Goal: Book appointment/travel/reservation

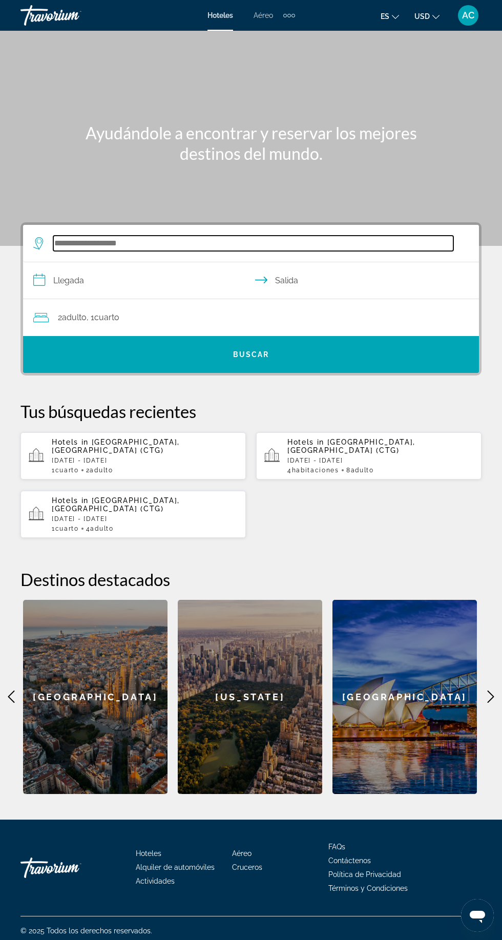
click at [140, 240] on input "Search hotel destination" at bounding box center [253, 243] width 400 height 15
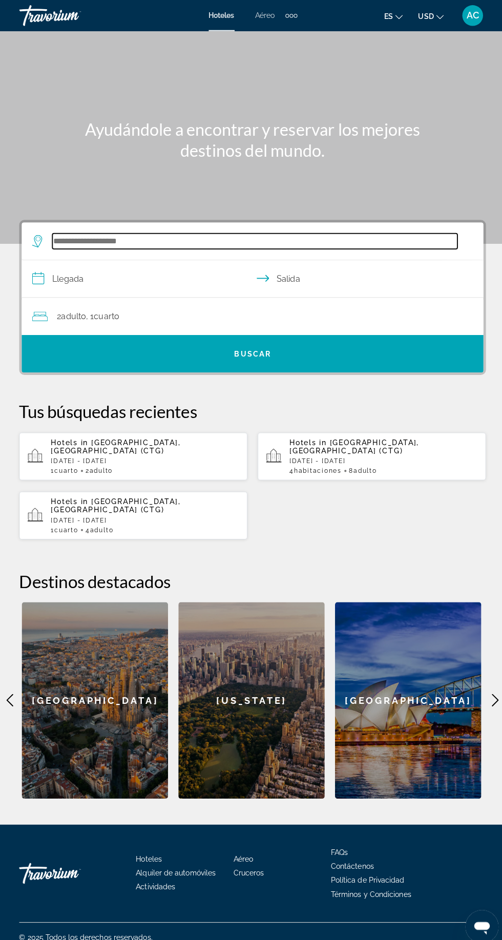
scroll to position [71, 0]
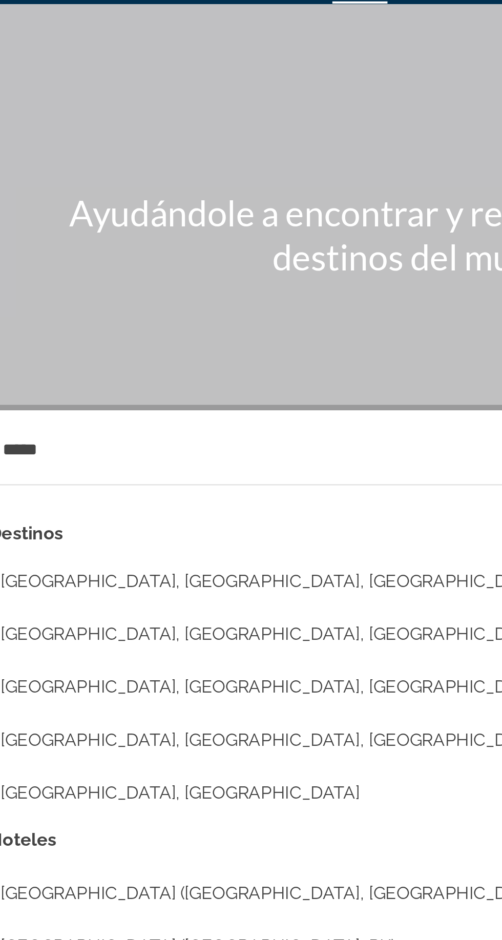
click at [204, 289] on button "Dubai, Dubai Emirate, United Arab Emirates (DXB)" at bounding box center [258, 298] width 420 height 19
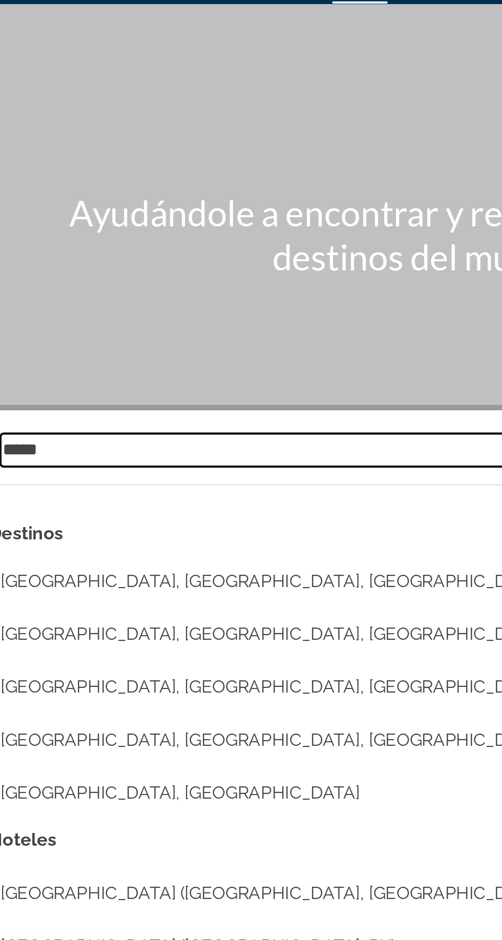
type input "**********"
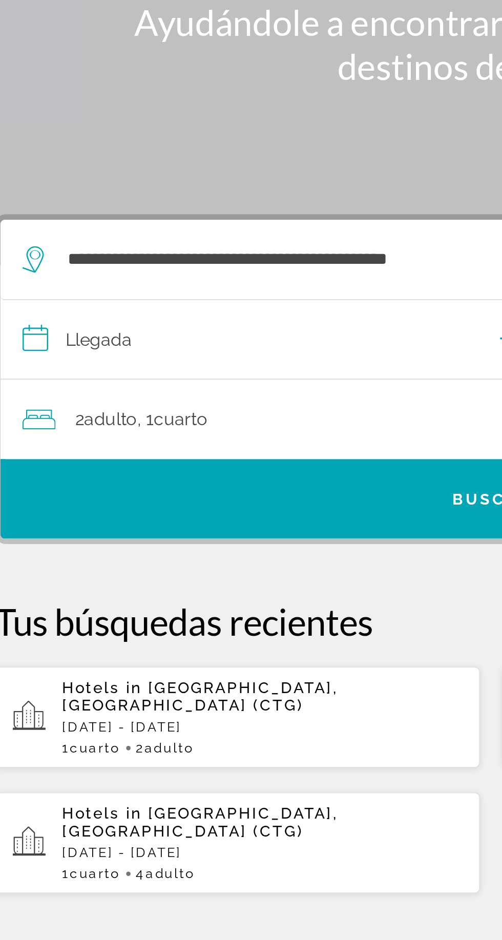
click at [125, 257] on input "**********" at bounding box center [253, 276] width 460 height 39
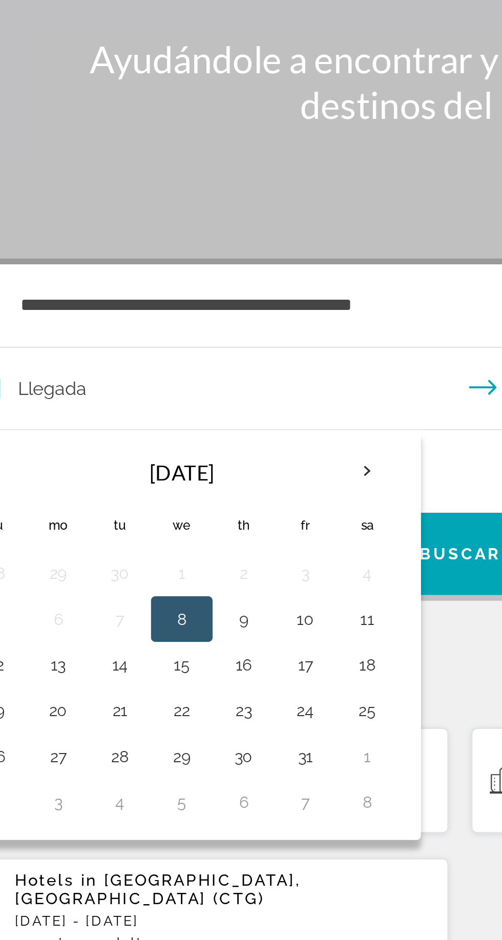
click at [246, 257] on input "**********" at bounding box center [253, 276] width 460 height 39
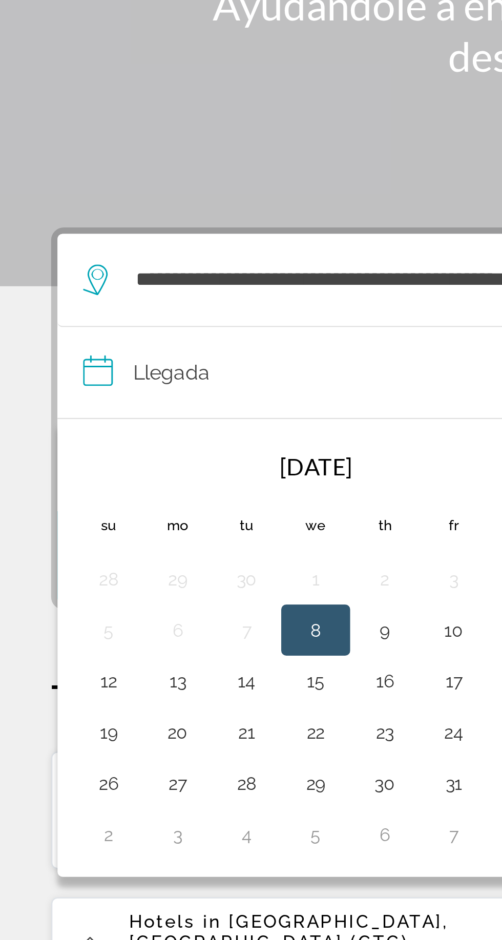
scroll to position [62, 0]
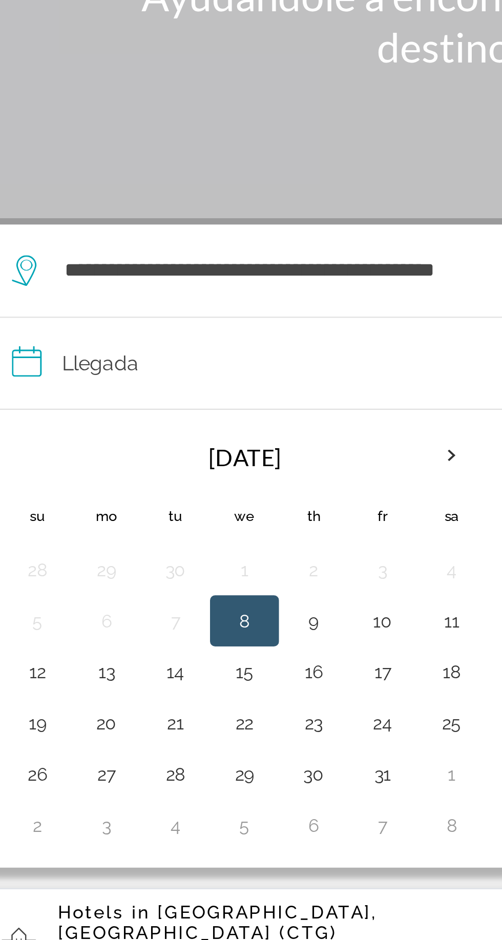
click at [205, 301] on th "Next month" at bounding box center [210, 312] width 28 height 23
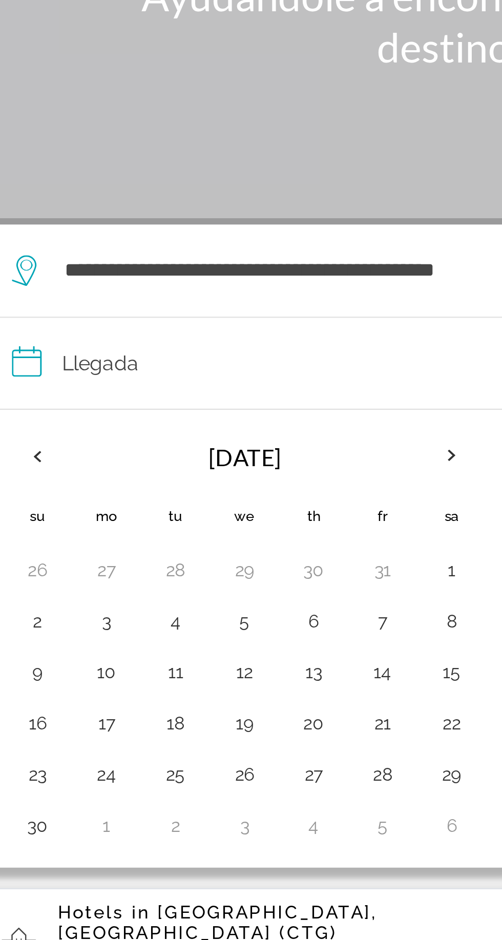
click at [197, 301] on th "Next month" at bounding box center [210, 312] width 28 height 23
click at [203, 301] on th "Next month" at bounding box center [210, 312] width 28 height 23
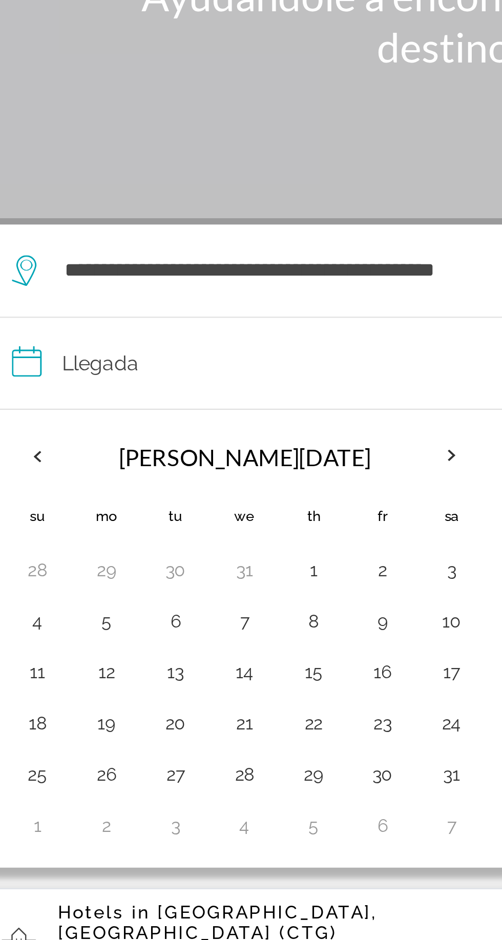
click at [207, 301] on th "Next month" at bounding box center [210, 312] width 28 height 23
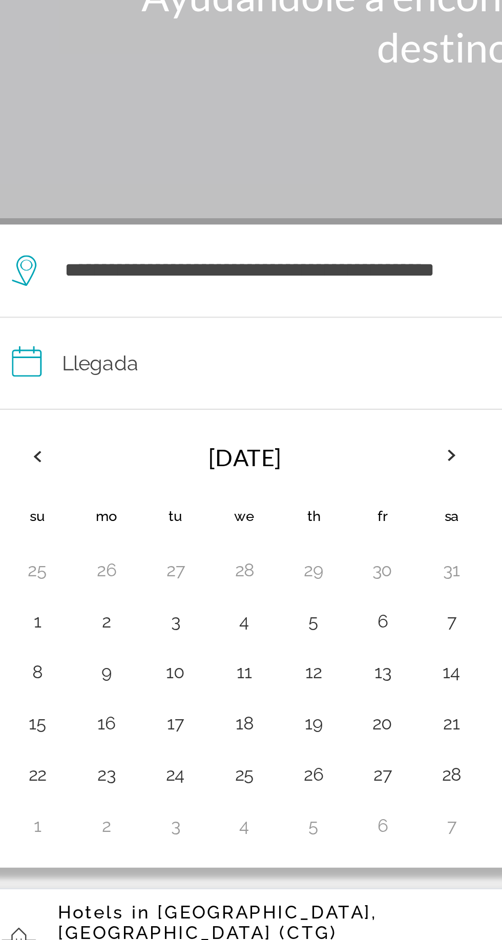
click at [206, 301] on th "Next month" at bounding box center [210, 312] width 28 height 23
click at [205, 301] on th "Next month" at bounding box center [210, 312] width 28 height 23
click at [206, 301] on th "Next month" at bounding box center [210, 312] width 28 height 23
click at [210, 301] on th "Next month" at bounding box center [210, 312] width 28 height 23
click at [67, 351] on button "1" at bounding box center [71, 358] width 16 height 14
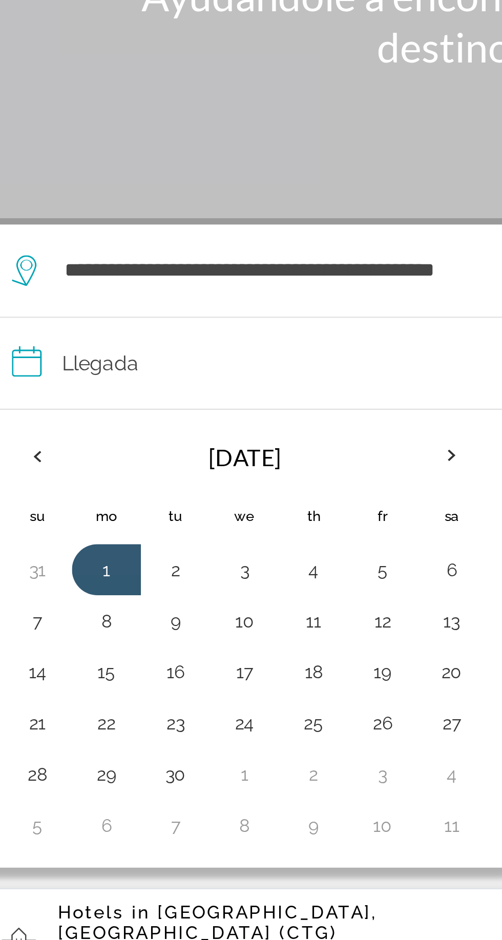
click at [95, 433] on button "30" at bounding box center [99, 440] width 16 height 14
type input "**********"
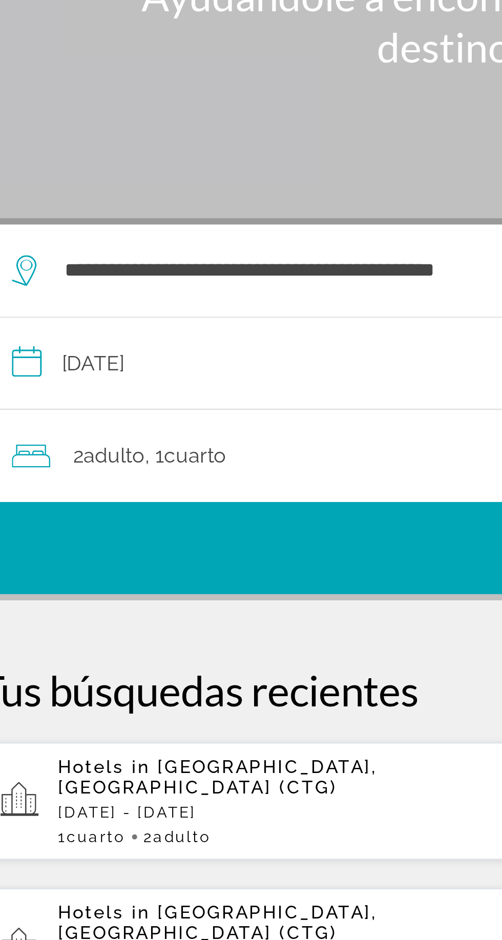
click at [170, 337] on span "Search" at bounding box center [251, 349] width 456 height 25
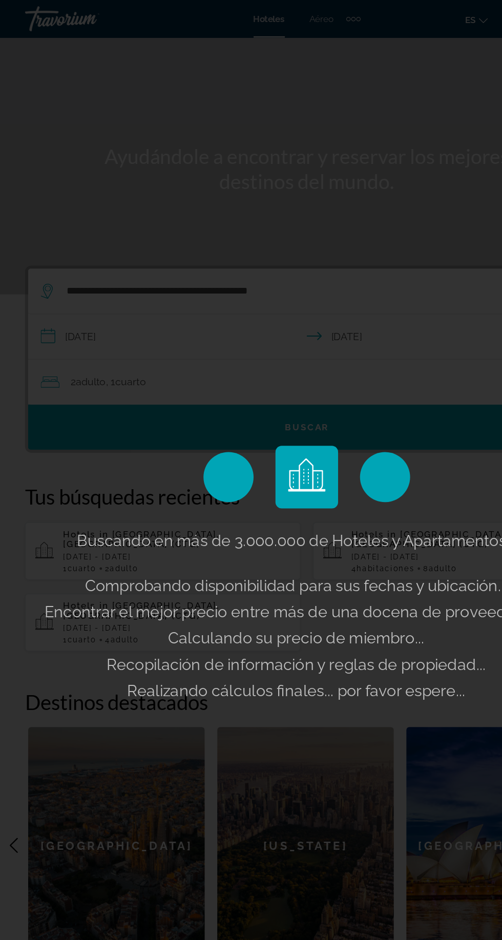
scroll to position [62, 0]
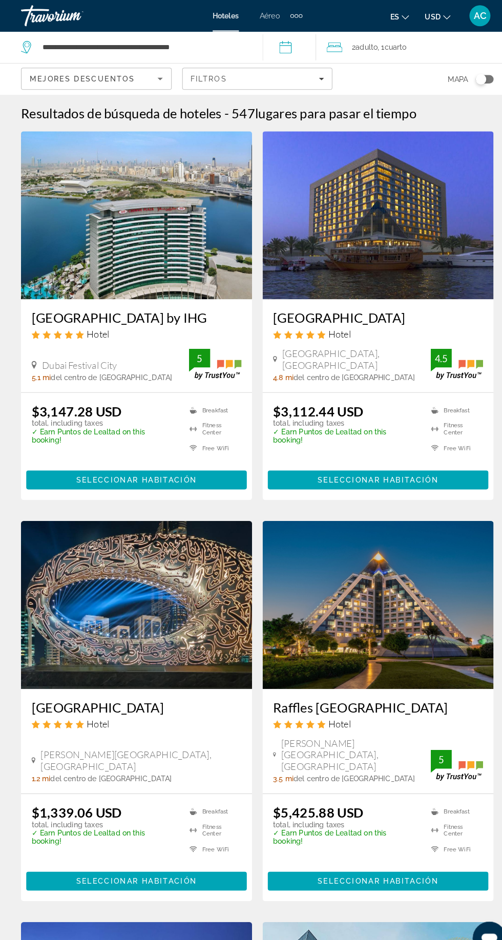
click at [468, 15] on span "AC" at bounding box center [468, 15] width 12 height 10
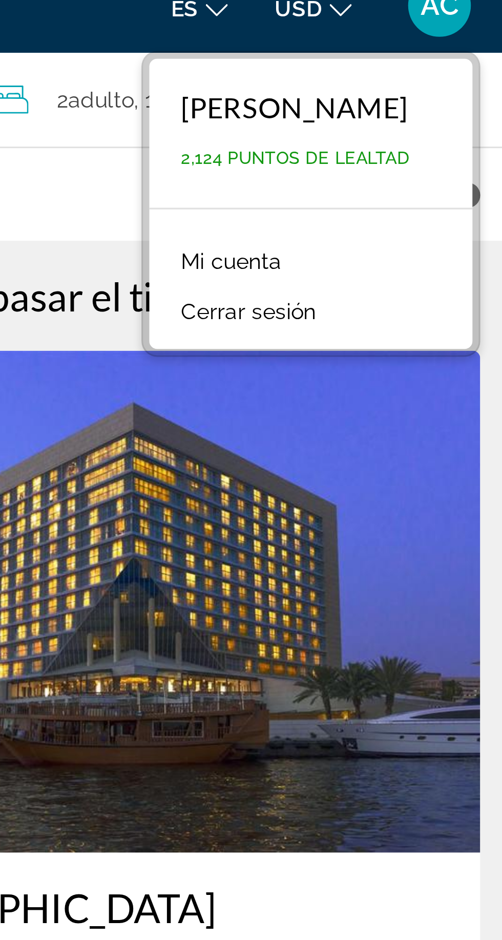
click at [404, 93] on link "Mi cuenta" at bounding box center [399, 98] width 43 height 13
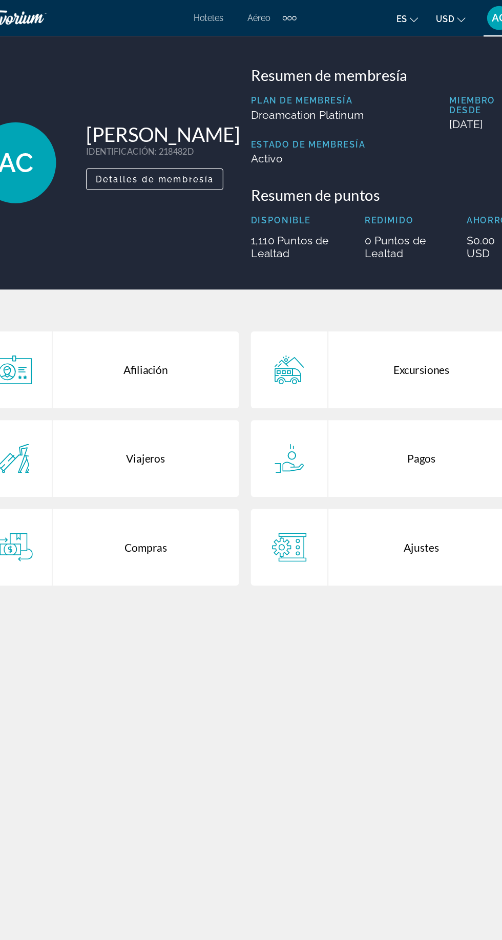
click at [171, 468] on div "Compras" at bounding box center [166, 468] width 159 height 66
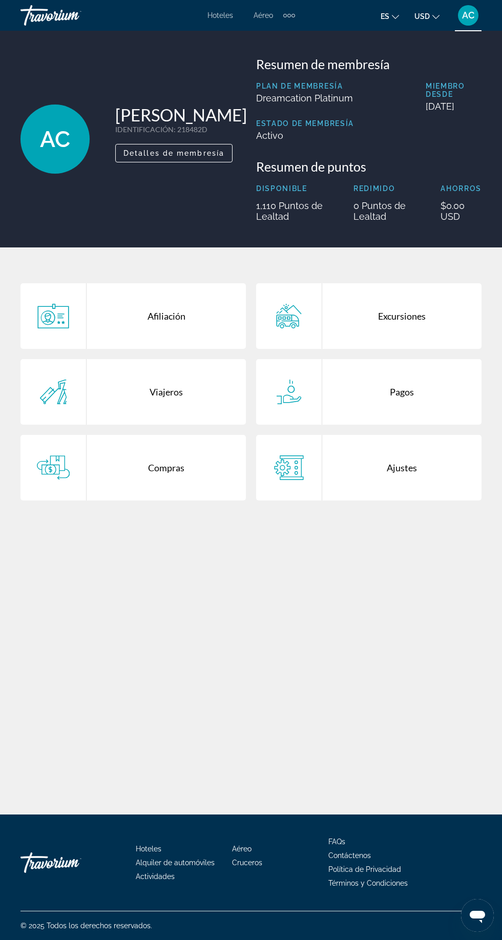
scroll to position [4, 0]
click at [295, 7] on div "Hoteles Aéreo Alquiler de automóviles Cruceros Actividades Hoteles Aéreo Alquil…" at bounding box center [251, 15] width 502 height 27
click at [289, 19] on div "Extra navigation items" at bounding box center [289, 15] width 12 height 15
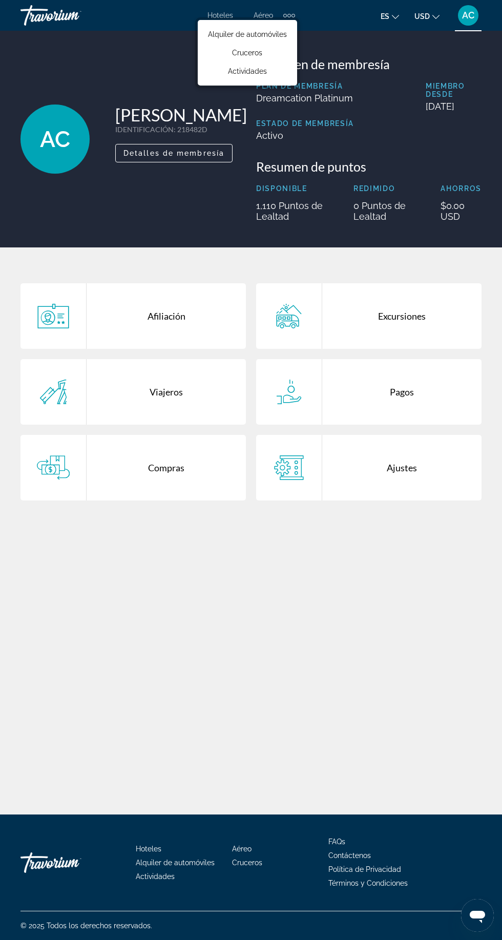
click at [455, 35] on div "AC Anderson Chala IDENTIFICACIÓN : 218482D Miembro secundario Detalles de membr…" at bounding box center [251, 139] width 502 height 217
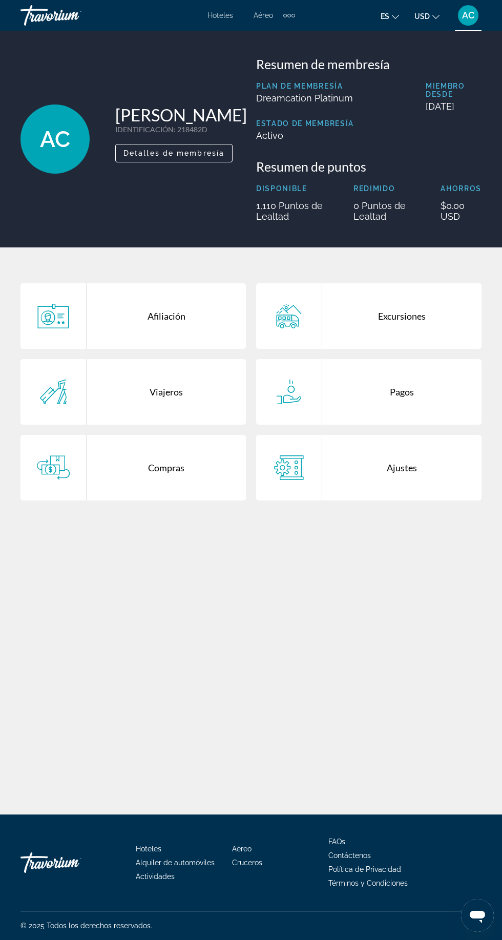
click at [175, 384] on div "Viajeros" at bounding box center [166, 392] width 159 height 66
click at [200, 465] on div "Compras" at bounding box center [166, 468] width 159 height 66
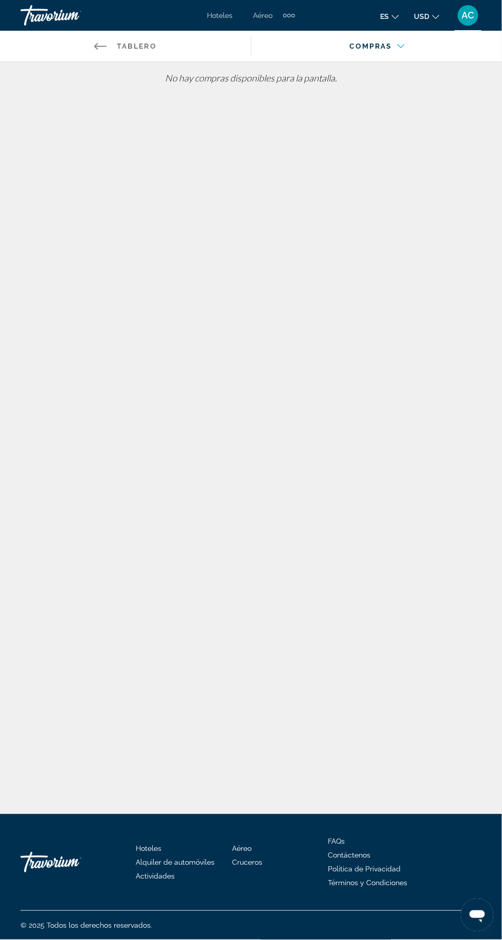
click at [384, 46] on div "Main content" at bounding box center [377, 55] width 235 height 29
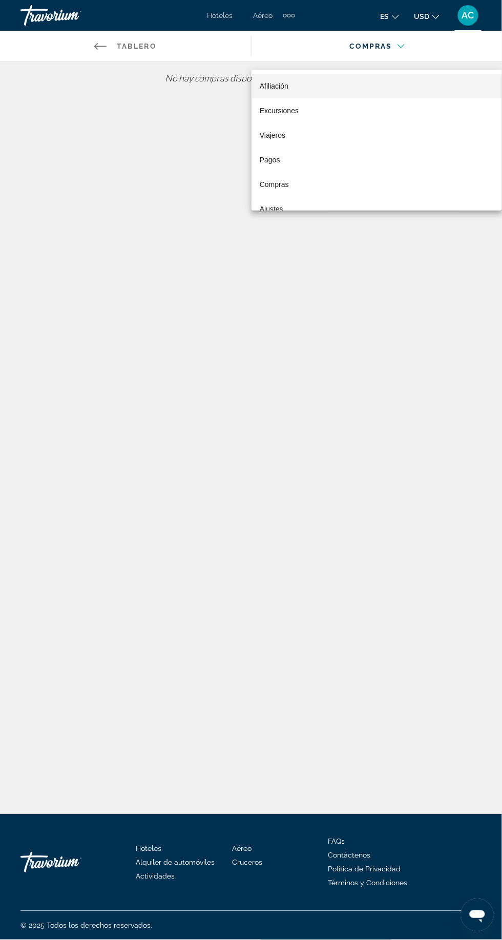
scroll to position [15, 0]
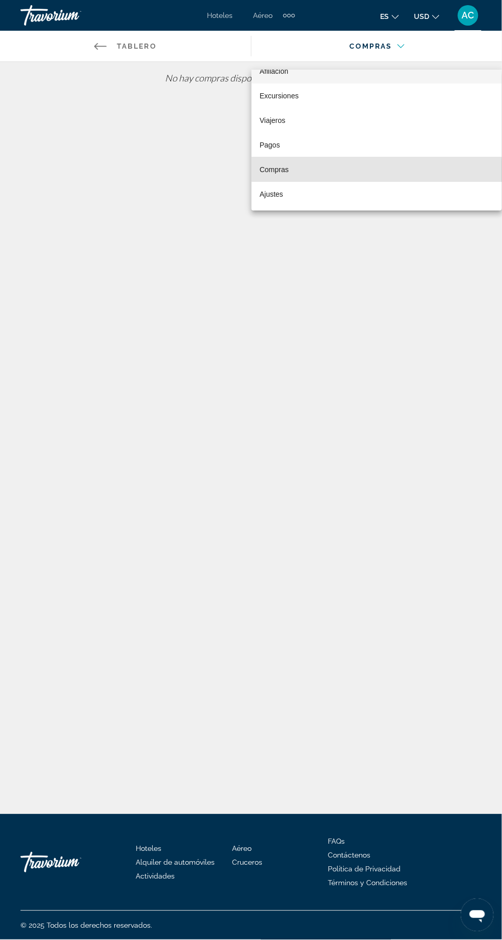
click at [293, 171] on mat-option "Compras" at bounding box center [376, 169] width 250 height 25
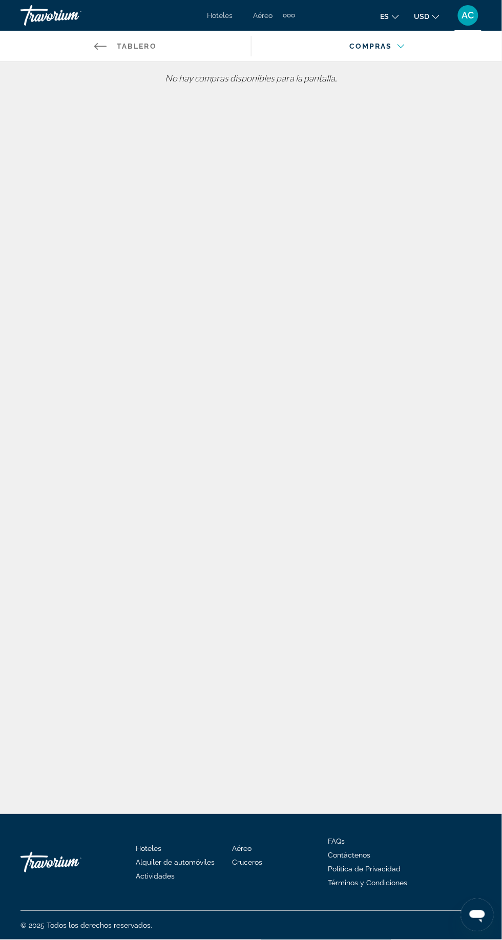
click at [474, 26] on div "Hoteles Aéreo Alquiler de automóviles Cruceros Actividades Hoteles Aéreo Alquil…" at bounding box center [251, 15] width 502 height 27
click at [469, 22] on div "AC" at bounding box center [468, 15] width 20 height 20
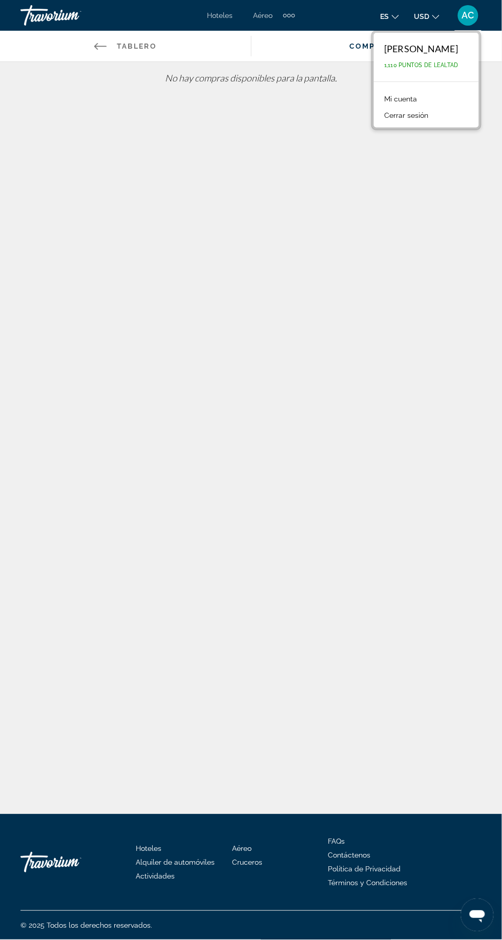
click at [345, 455] on div "Volver al tablero Tablero Afiliación Excursiones Viajeros Pagos Compras Ajustes…" at bounding box center [251, 407] width 502 height 814
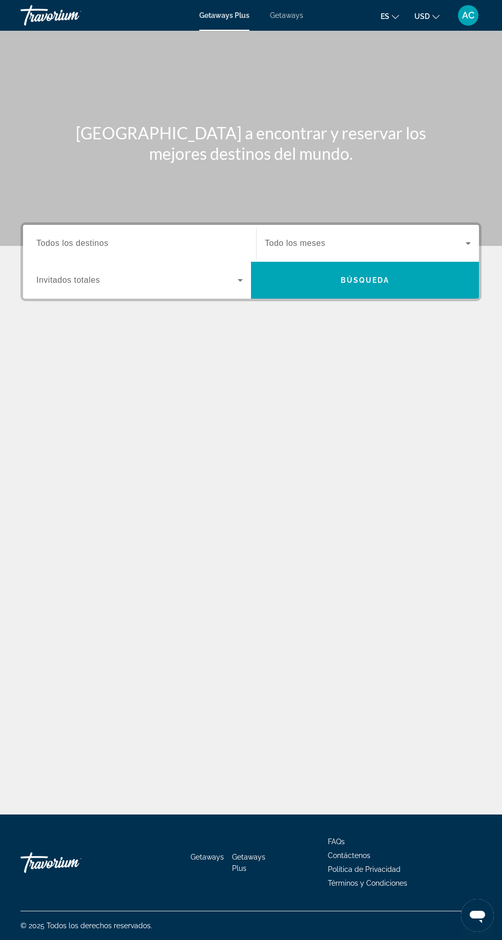
click at [297, 17] on span "Getaways" at bounding box center [286, 15] width 33 height 8
click at [143, 240] on input "Destination Todos los destinos" at bounding box center [139, 244] width 206 height 12
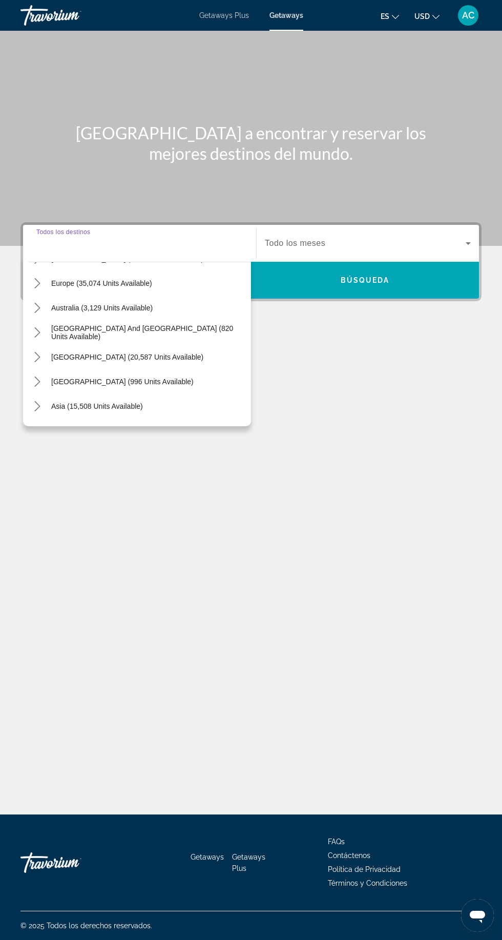
scroll to position [123, 0]
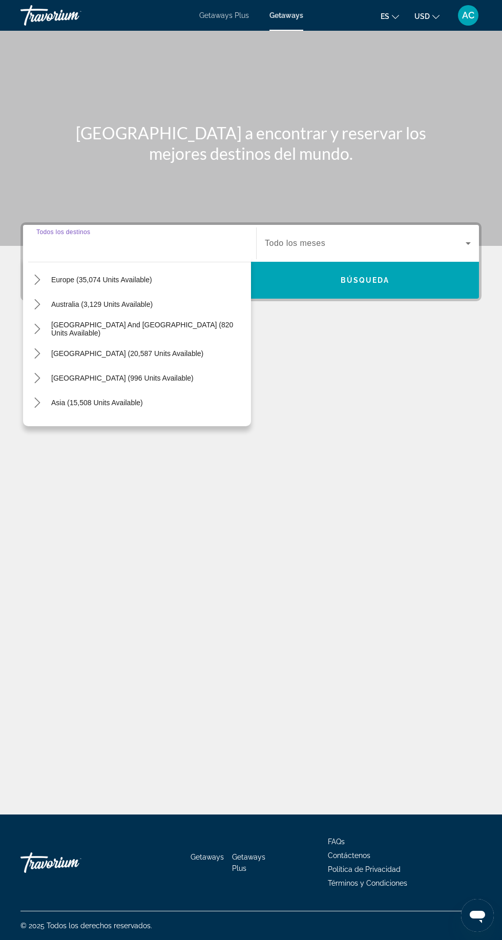
click at [39, 348] on icon "Toggle South America (20,587 units available) submenu" at bounding box center [37, 353] width 10 height 10
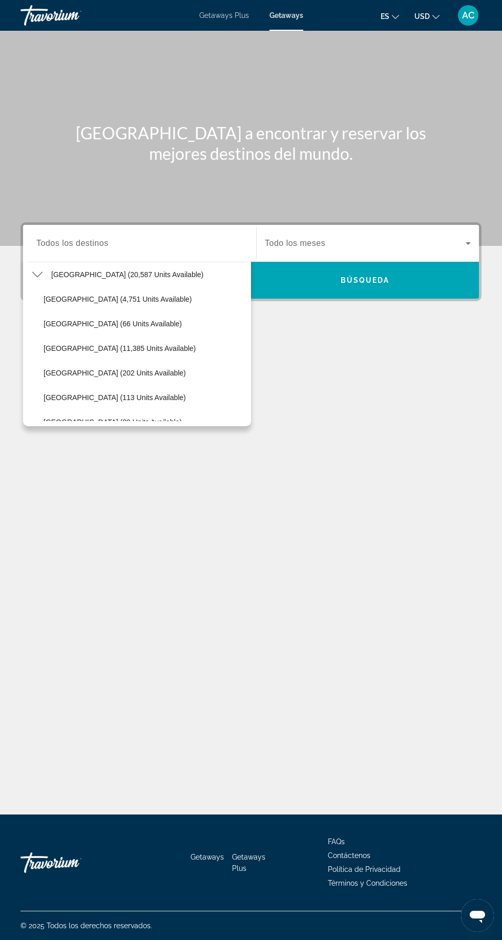
click at [120, 344] on span "Brazil (11,385 units available)" at bounding box center [120, 348] width 152 height 8
type input "**********"
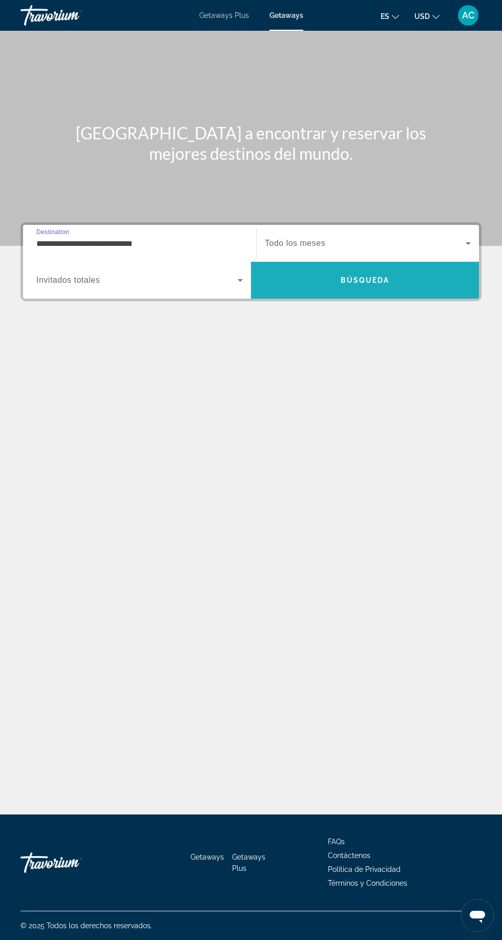
click at [383, 276] on span "Búsqueda" at bounding box center [365, 280] width 49 height 8
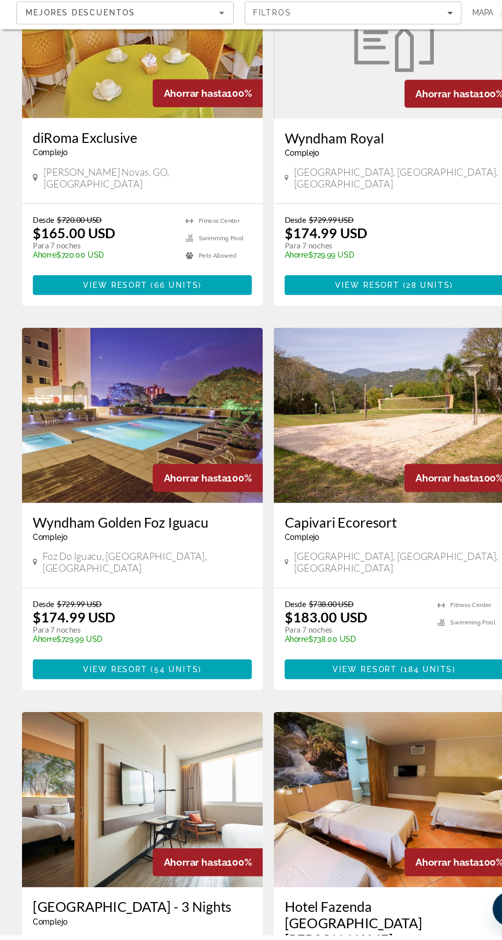
scroll to position [907, 0]
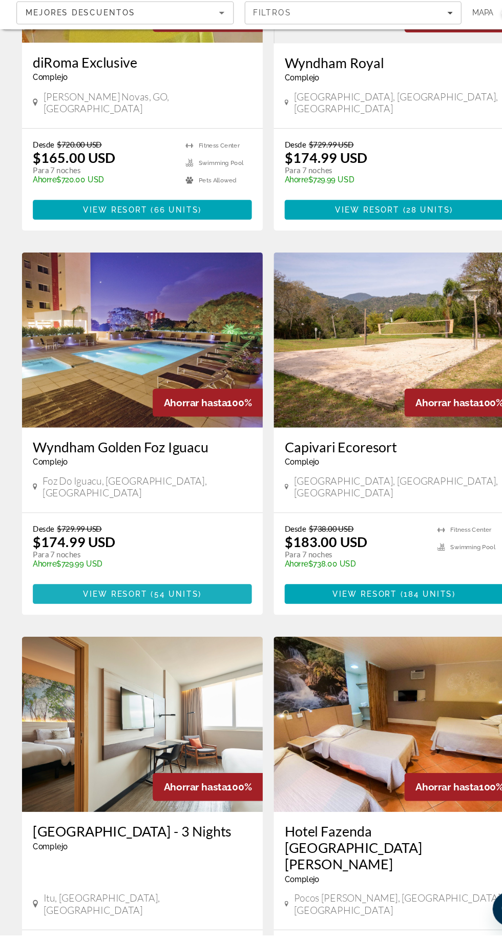
click at [175, 617] on span "54 units" at bounding box center [164, 621] width 41 height 8
